Goal: Information Seeking & Learning: Learn about a topic

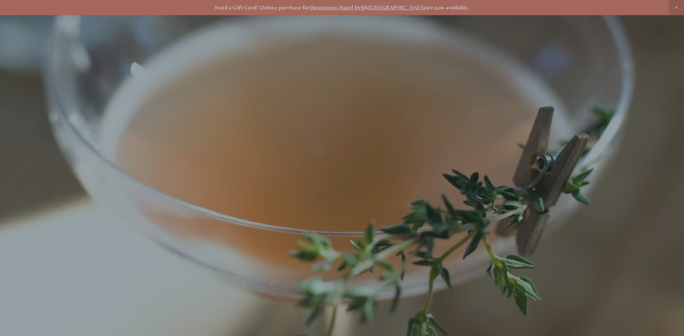
scroll to position [15, 0]
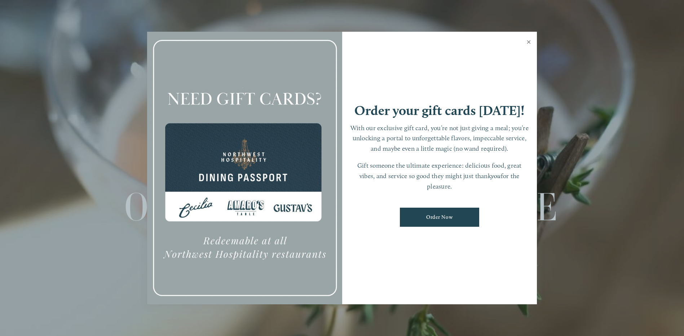
click at [529, 38] on link "Close" at bounding box center [529, 43] width 14 height 20
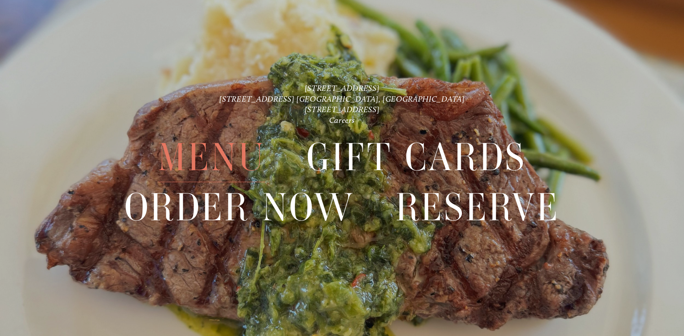
click at [216, 153] on span "Menu" at bounding box center [211, 157] width 107 height 49
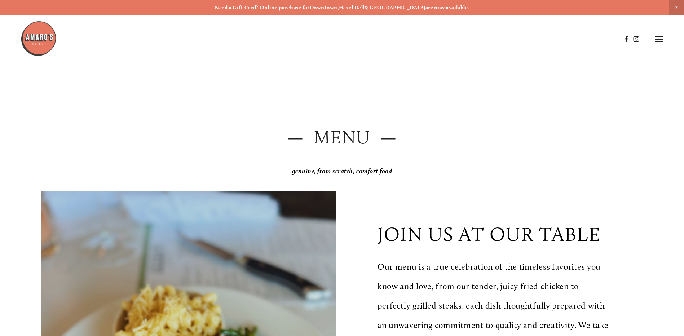
click at [40, 32] on img at bounding box center [39, 39] width 36 height 36
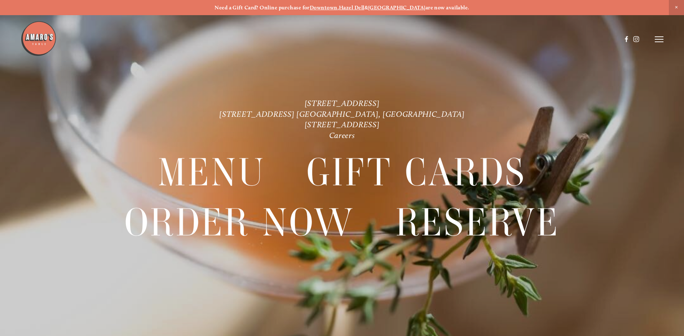
click at [400, 5] on strong "[GEOGRAPHIC_DATA]" at bounding box center [396, 7] width 57 height 6
click at [651, 40] on header "Menu Order Now Visit Gallery 0" at bounding box center [342, 39] width 643 height 79
click at [660, 40] on icon at bounding box center [659, 39] width 9 height 6
click at [507, 38] on span "Menu" at bounding box center [508, 39] width 15 height 7
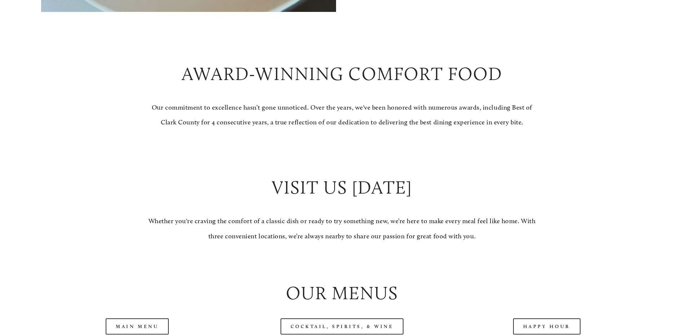
scroll to position [721, 0]
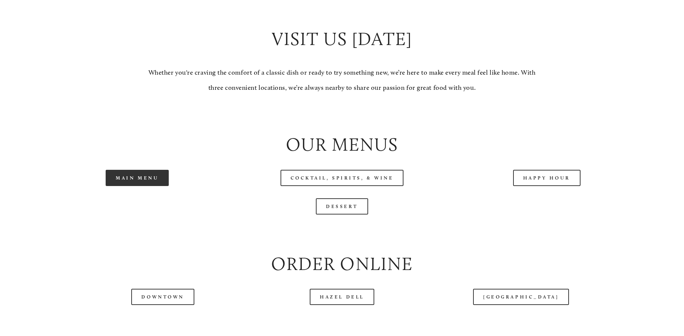
click at [128, 186] on link "Main Menu" at bounding box center [137, 178] width 63 height 16
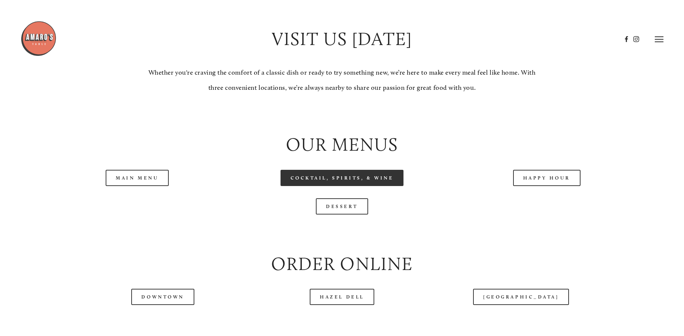
click at [349, 186] on link "Cocktail, Spirits, & Wine" at bounding box center [342, 178] width 123 height 16
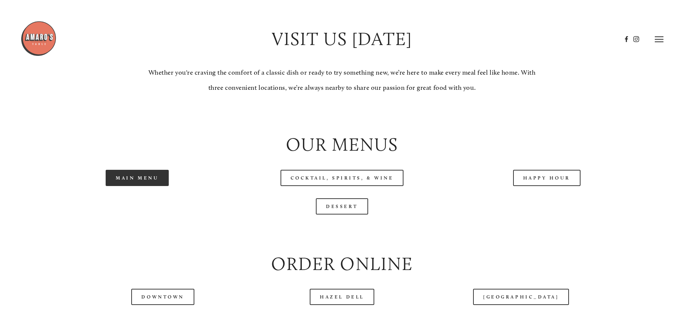
click at [157, 186] on link "Main Menu" at bounding box center [137, 178] width 63 height 16
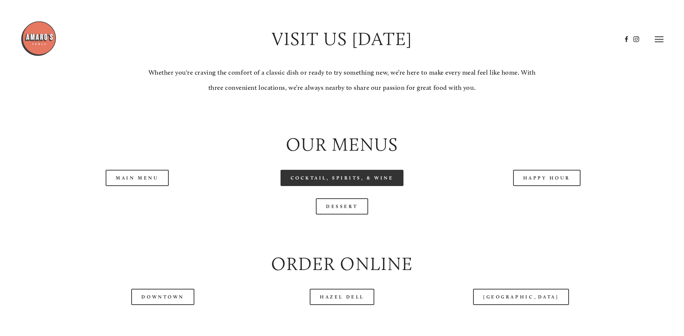
click at [354, 186] on link "Cocktail, Spirits, & Wine" at bounding box center [342, 178] width 123 height 16
